Goal: Information Seeking & Learning: Learn about a topic

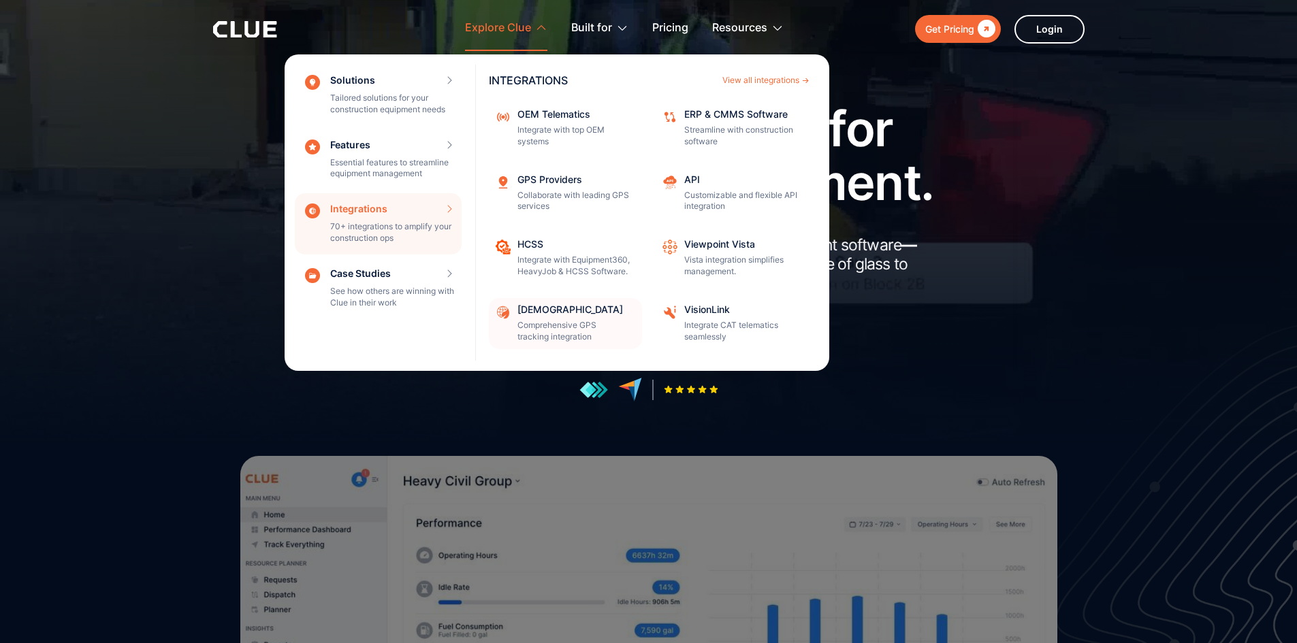
click at [553, 324] on p "Comprehensive GPS tracking integration" at bounding box center [575, 331] width 116 height 23
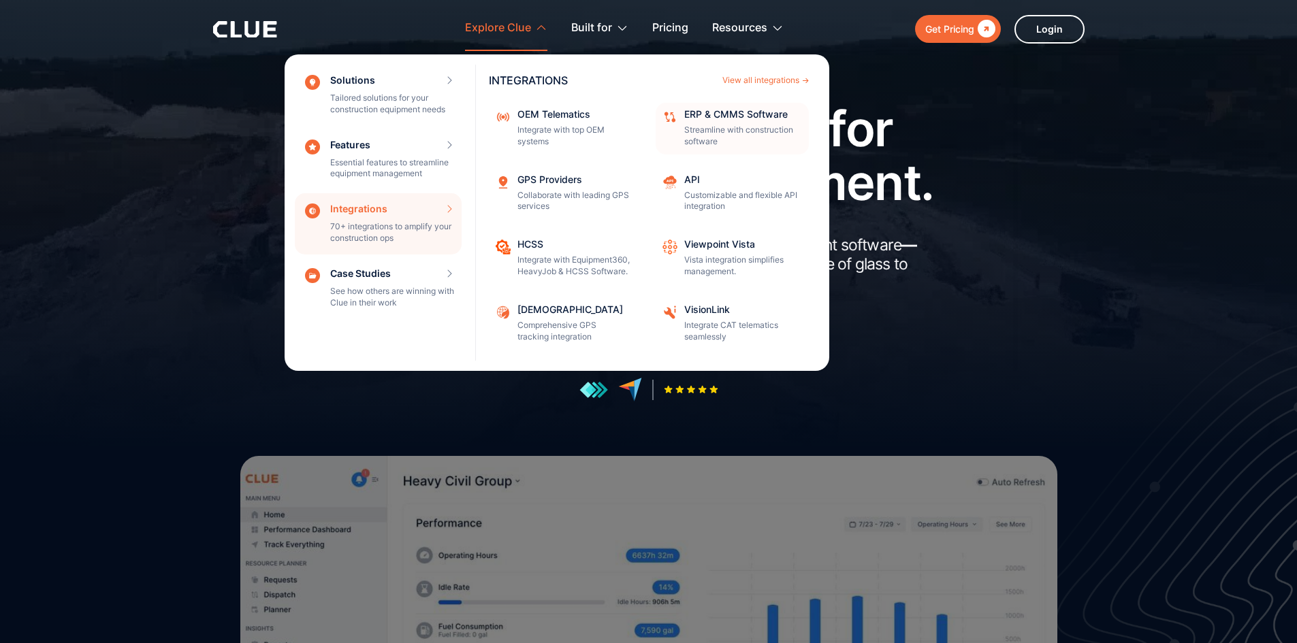
click at [725, 131] on p "Streamline with construction software" at bounding box center [742, 136] width 116 height 23
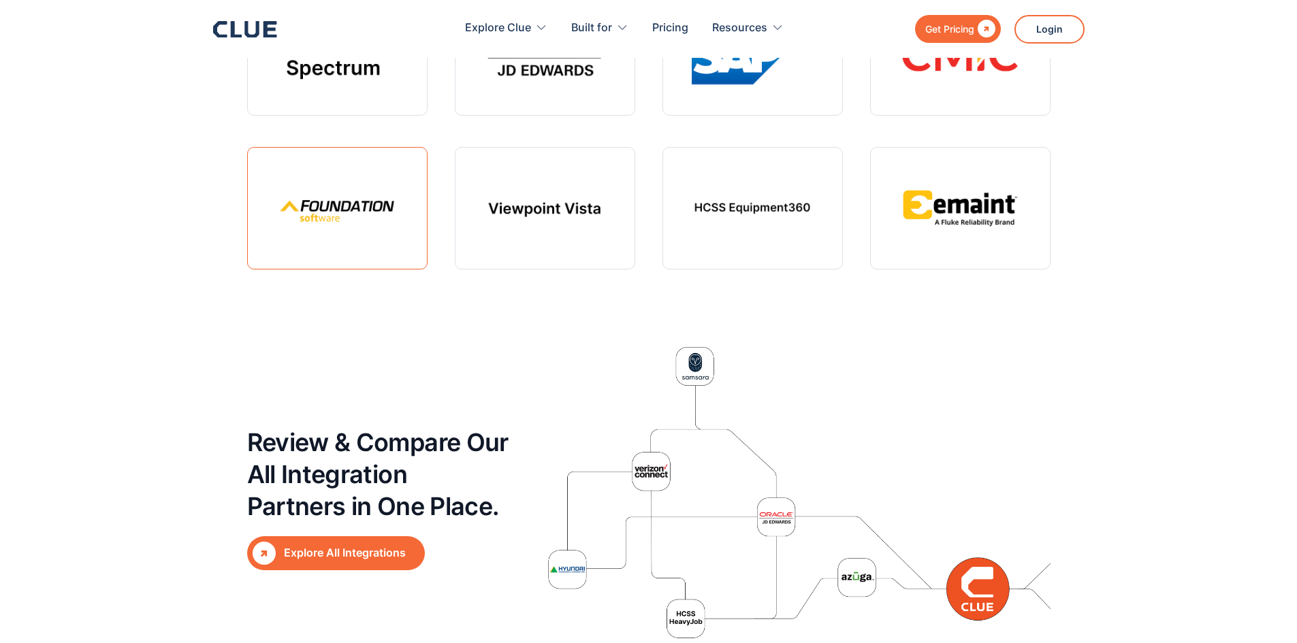
scroll to position [4084, 0]
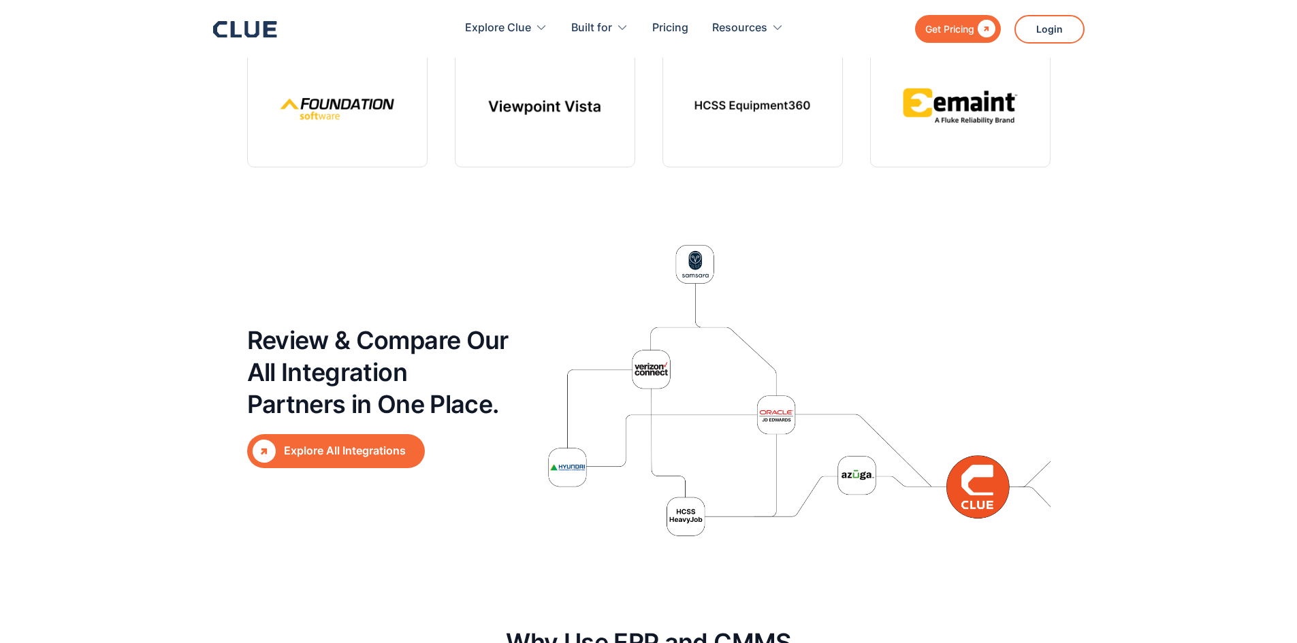
click at [368, 446] on div "Explore All Integrations" at bounding box center [351, 450] width 135 height 17
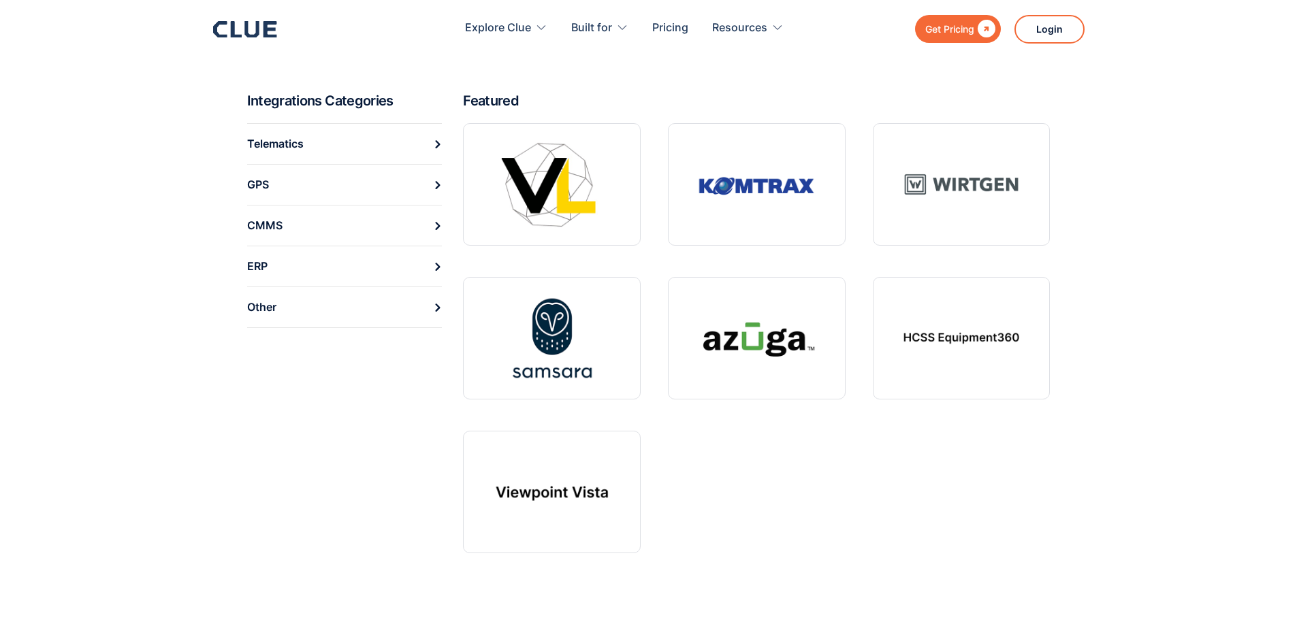
scroll to position [476, 0]
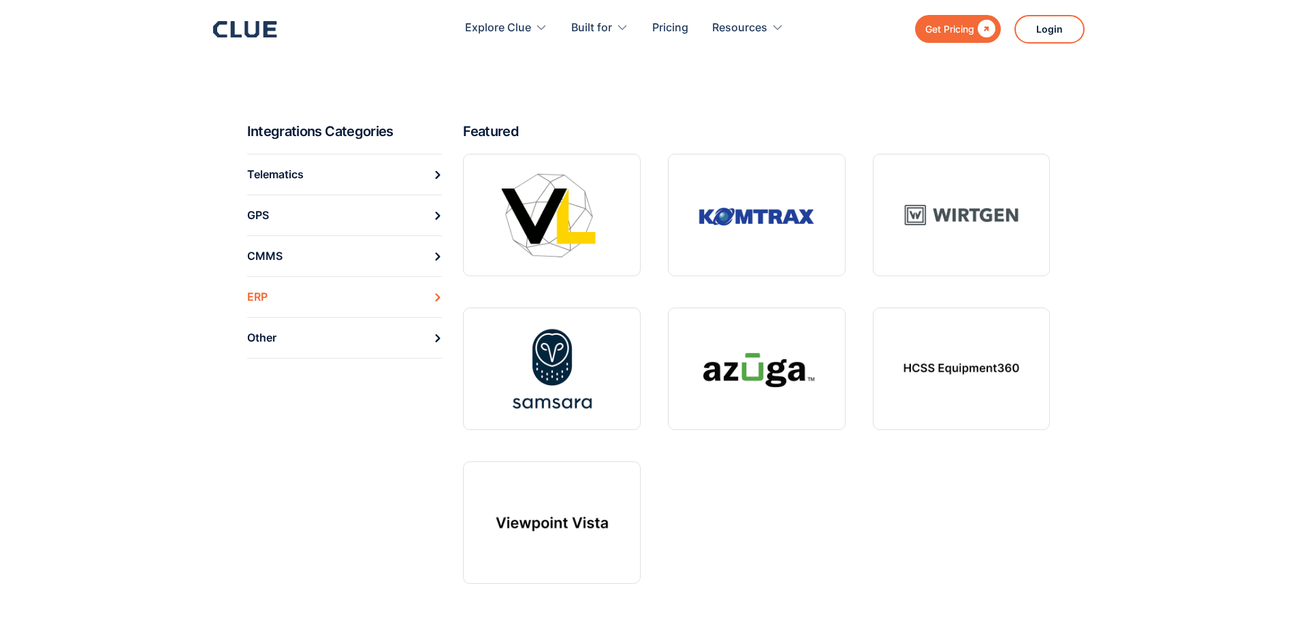
click at [299, 296] on link "ERP" at bounding box center [344, 296] width 195 height 41
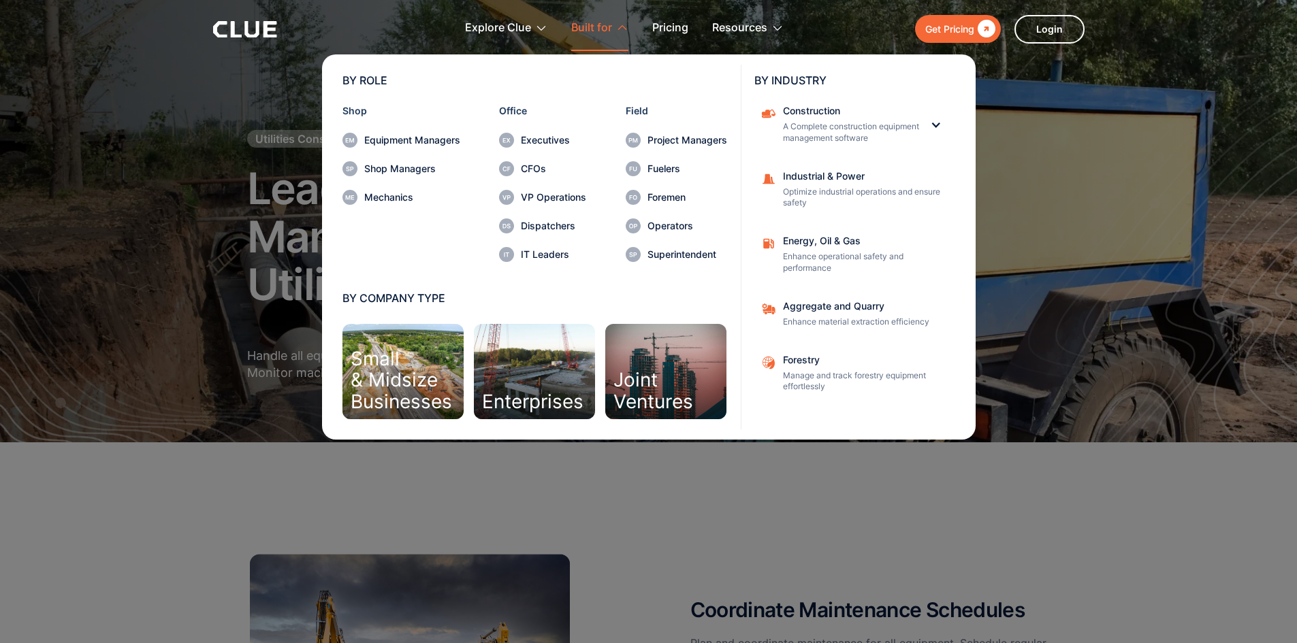
click at [516, 369] on div "Enterprises" at bounding box center [534, 371] width 121 height 95
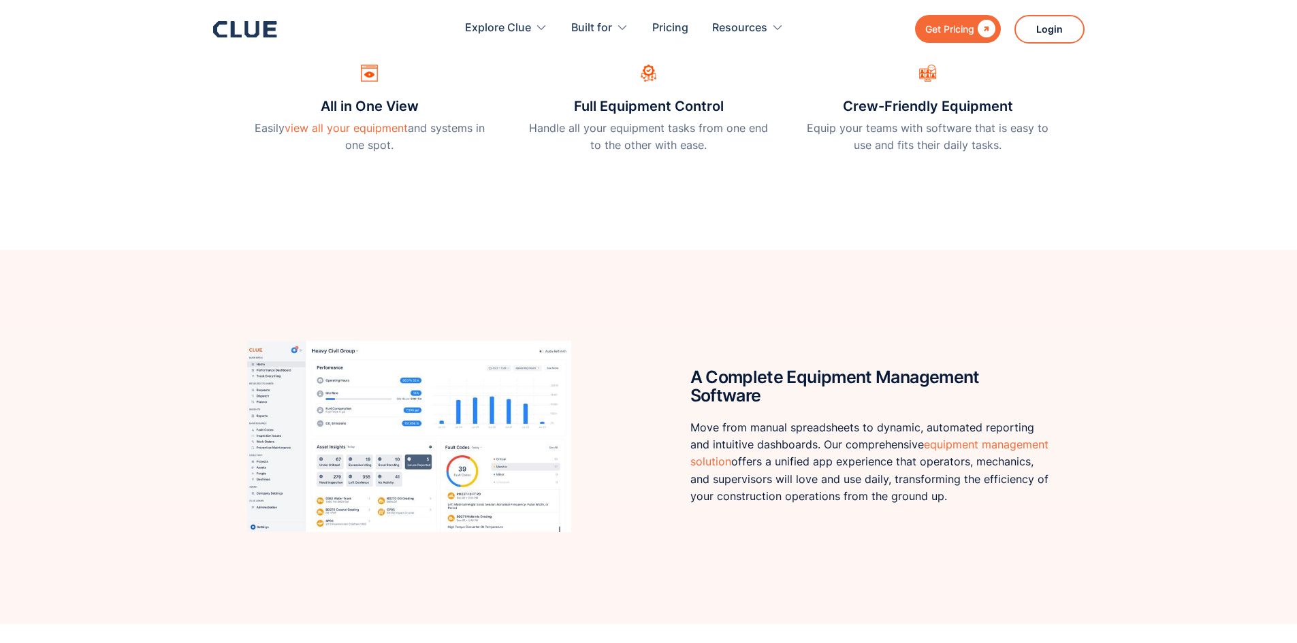
scroll to position [523, 0]
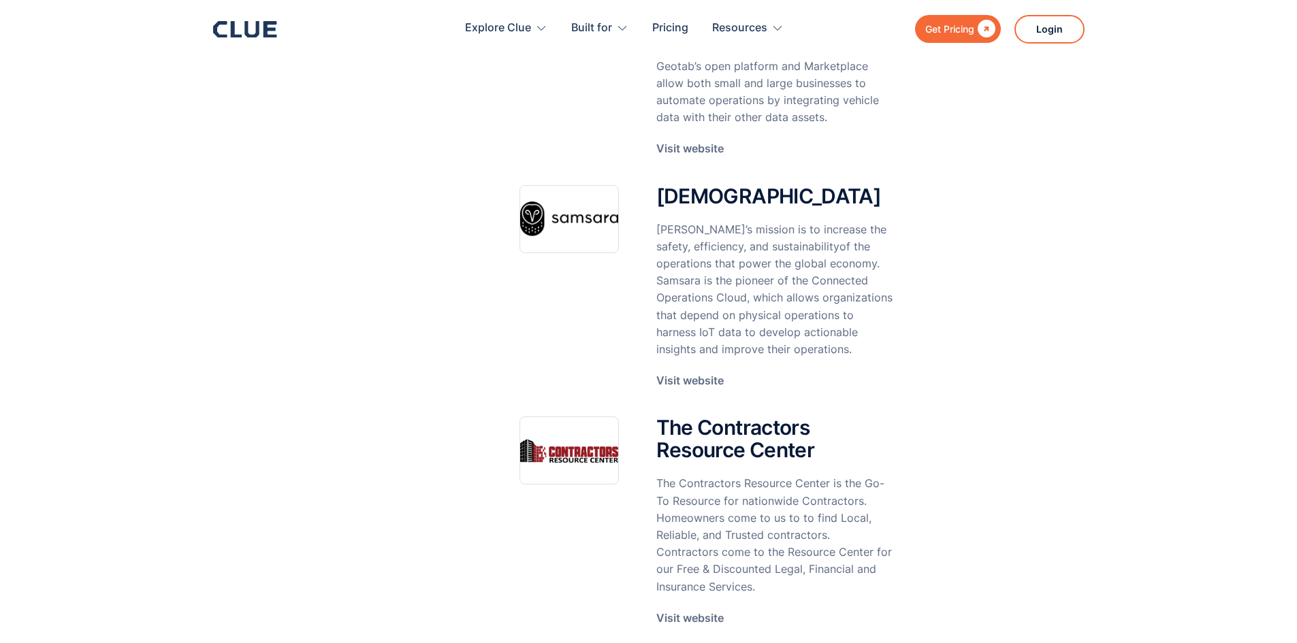
scroll to position [2723, 0]
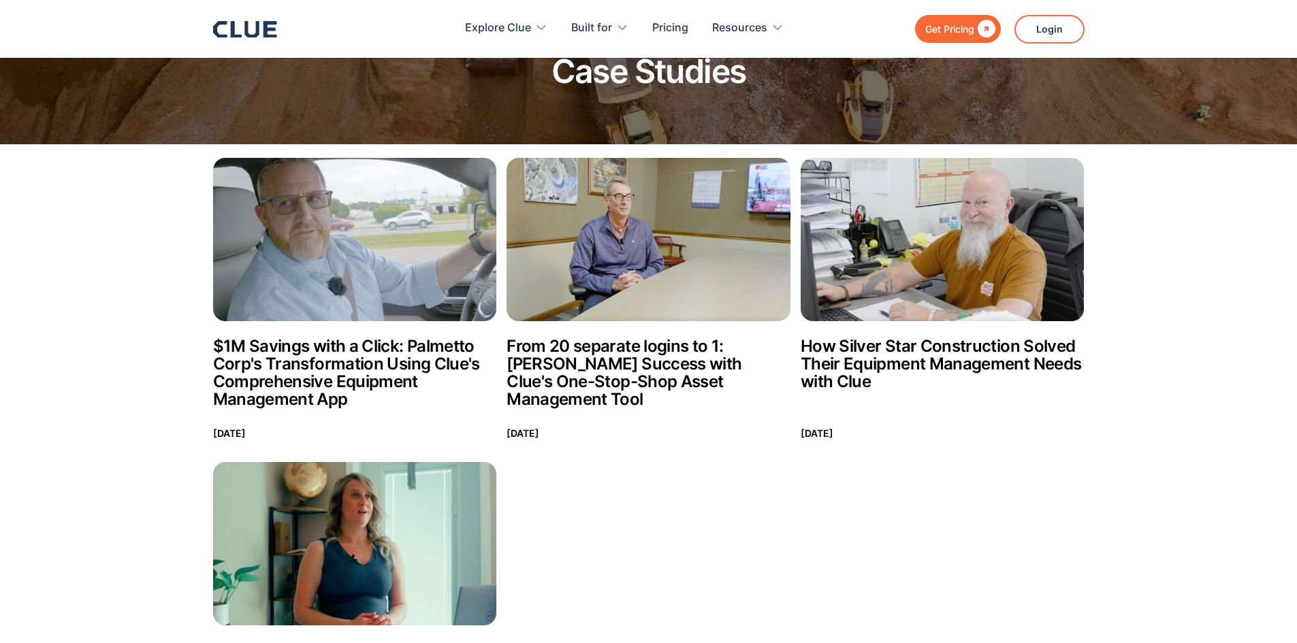
scroll to position [25, 0]
